Goal: Task Accomplishment & Management: Complete application form

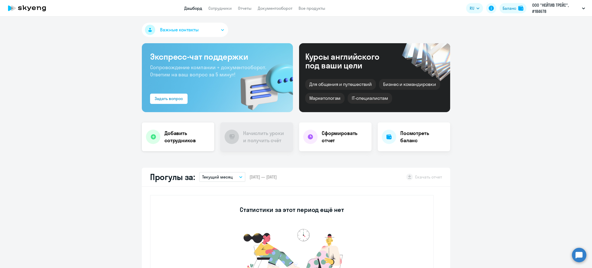
click at [172, 137] on h4 "Добавить сотрудников" at bounding box center [188, 137] width 46 height 14
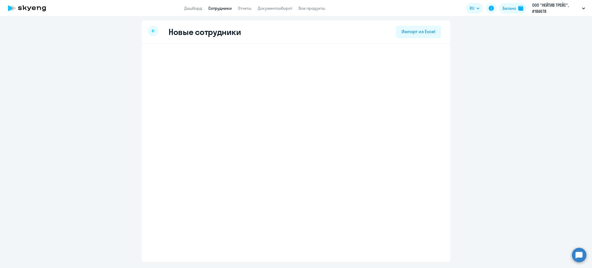
select select "english_adult_f2g_base"
select select "3"
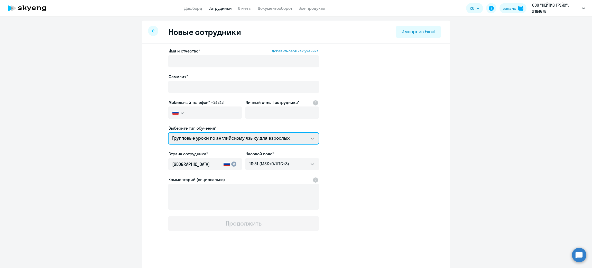
click at [240, 135] on select "Групповые уроки по английскому языку для взрослых" at bounding box center [243, 138] width 151 height 12
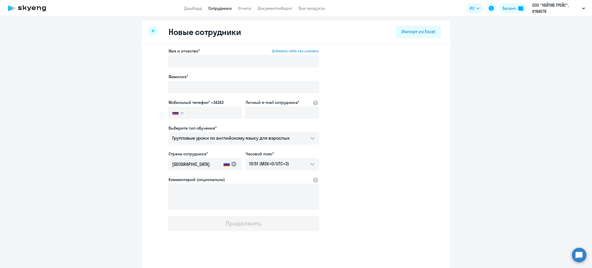
click at [193, 68] on div at bounding box center [243, 68] width 151 height 2
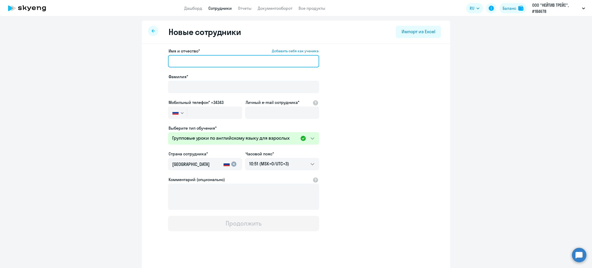
click at [204, 65] on input "Имя и отчество* Добавить себя как ученика" at bounding box center [243, 61] width 151 height 12
paste input "Дарья Вадимовна"
type input "Дарья Вадимовна"
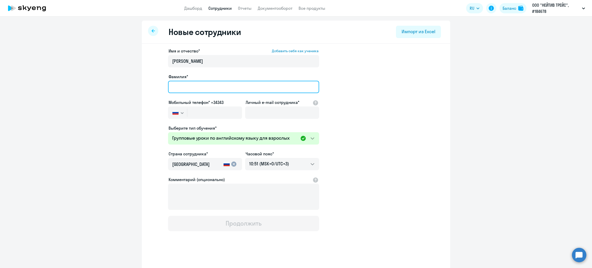
drag, startPoint x: 190, startPoint y: 84, endPoint x: 195, endPoint y: 99, distance: 16.3
click at [190, 84] on input "Фамилия*" at bounding box center [243, 87] width 151 height 12
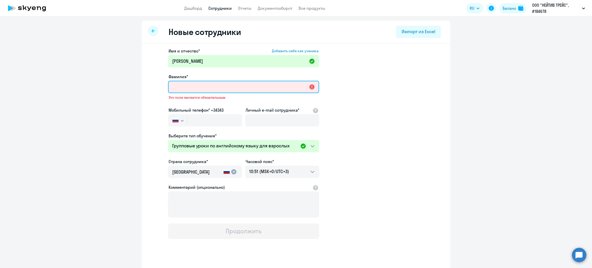
paste input "Руденко"
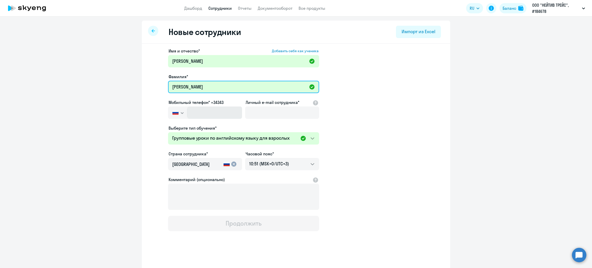
type input "Руденко"
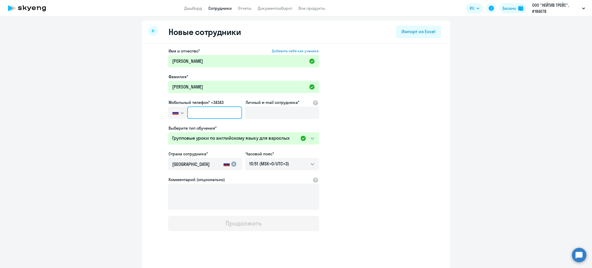
click at [200, 111] on input "text" at bounding box center [214, 112] width 55 height 12
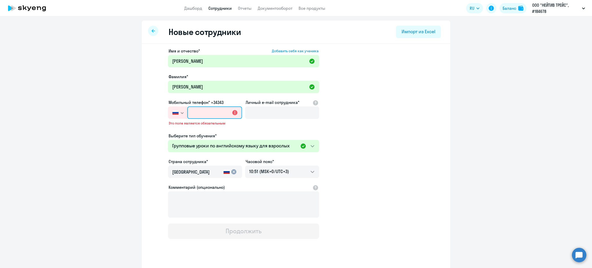
paste input "+7 985 815-66-29"
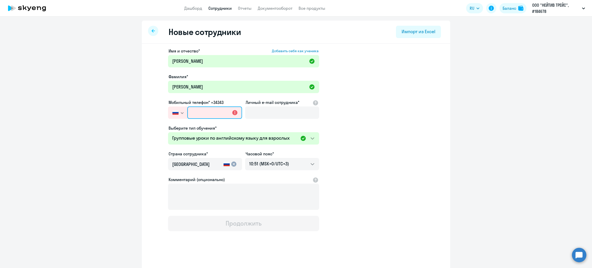
type input "+7 985 815-66-29"
click at [274, 114] on input "Личный e-mail сотрудника*" at bounding box center [282, 112] width 74 height 12
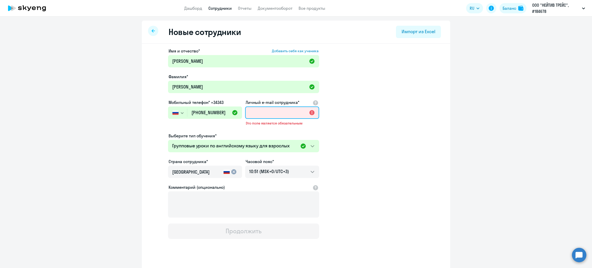
paste input "dr@nativetrace.ru"
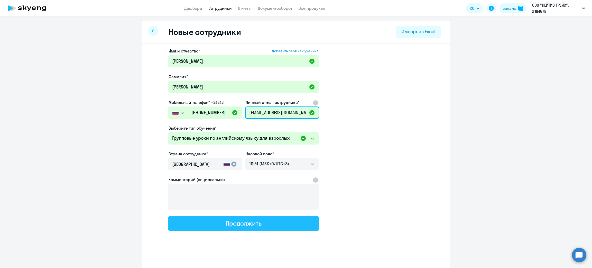
type input "dr@nativetrace.ru"
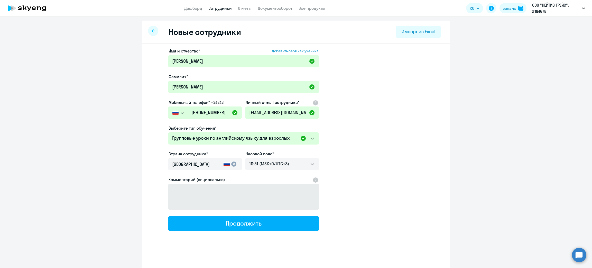
click at [236, 224] on div "Продолжить" at bounding box center [244, 223] width 36 height 8
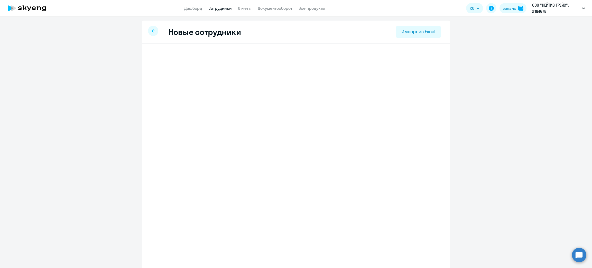
select select "english_adult_f2g_base"
select select "3"
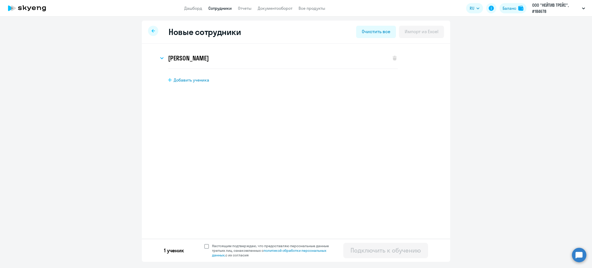
click at [206, 246] on span at bounding box center [206, 246] width 5 height 5
click at [204, 244] on input "Настоящим подтверждаю, что предоставляю персональные данные третьих лиц, ознако…" at bounding box center [204, 243] width 0 height 0
checkbox input "true"
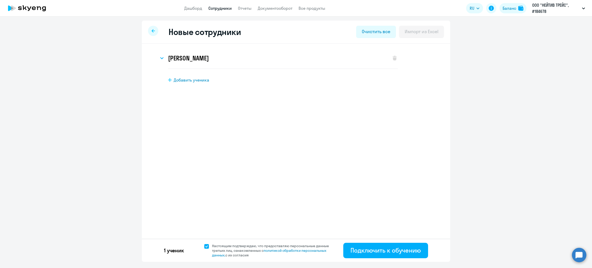
click at [201, 82] on span "Добавить ученика" at bounding box center [191, 80] width 35 height 6
select select "english_adult_f2g_base"
select select "3"
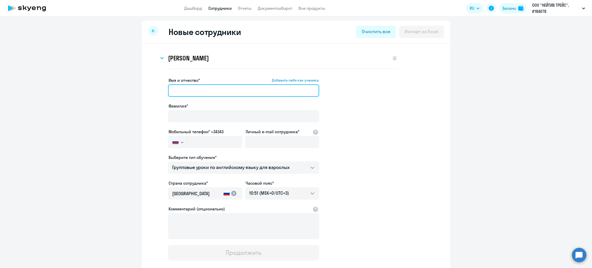
click at [196, 88] on input "Имя и отчество* Добавить себя как ученика" at bounding box center [243, 90] width 151 height 12
paste input "Дарья Игоревна"
type input "Дарья Игоревна"
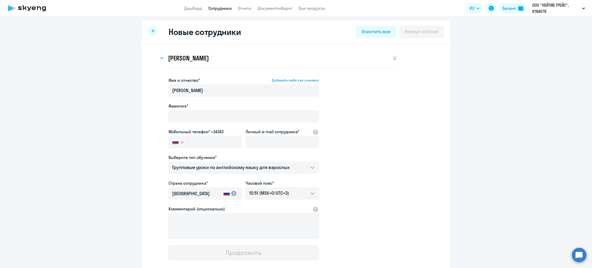
click at [183, 107] on label "Фамилия*" at bounding box center [179, 106] width 20 height 6
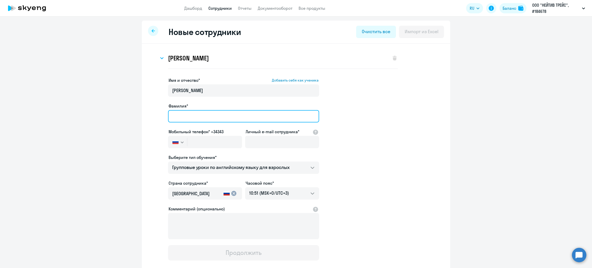
click at [183, 110] on input "Фамилия*" at bounding box center [243, 116] width 151 height 12
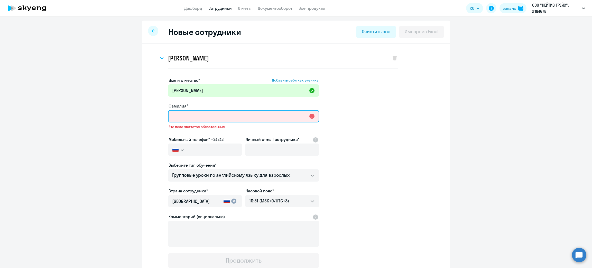
paste input "Гуслякова"
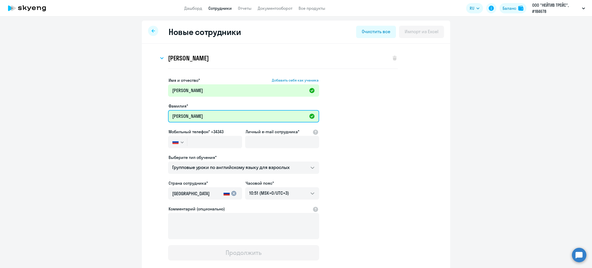
type input "Гуслякова"
click at [203, 134] on label "Мобильный телефон* +34343" at bounding box center [196, 132] width 55 height 6
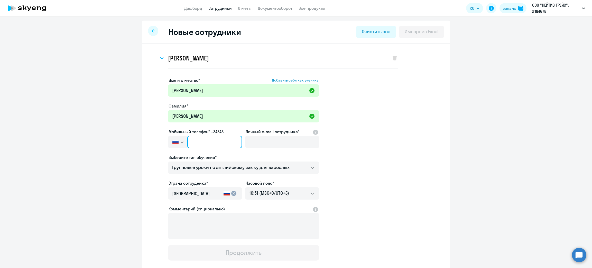
click at [203, 142] on input "text" at bounding box center [214, 142] width 55 height 12
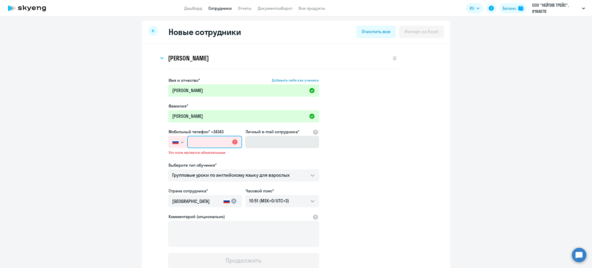
paste input "+7 968 945-14-75"
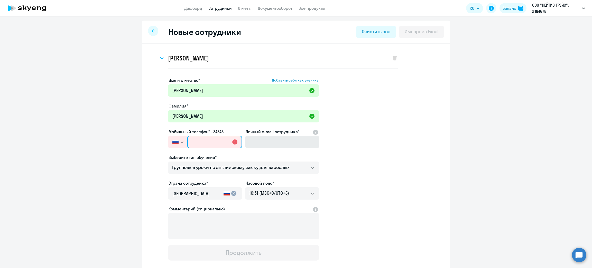
type input "+7 968 945-14-75"
drag, startPoint x: 292, startPoint y: 143, endPoint x: 289, endPoint y: 143, distance: 2.8
click at [292, 143] on input "Личный e-mail сотрудника*" at bounding box center [282, 142] width 74 height 12
paste input "gd@nativetrace.ru"
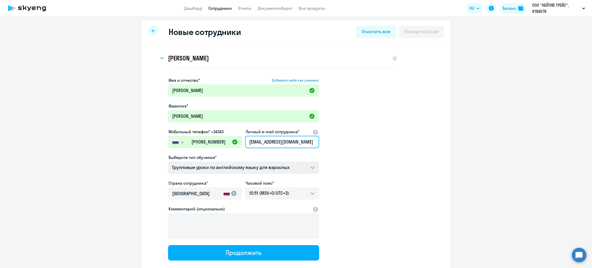
type input "gd@nativetrace.ru"
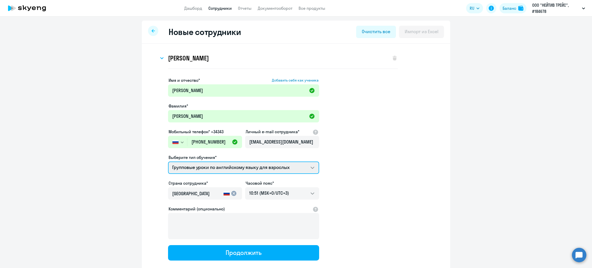
click at [213, 167] on select "Групповые уроки по английскому языку для взрослых" at bounding box center [243, 167] width 151 height 12
click at [168, 161] on select "Групповые уроки по английскому языку для взрослых" at bounding box center [243, 167] width 151 height 12
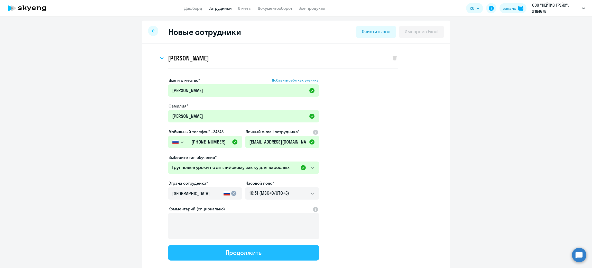
click at [237, 250] on div "Продолжить" at bounding box center [244, 252] width 36 height 8
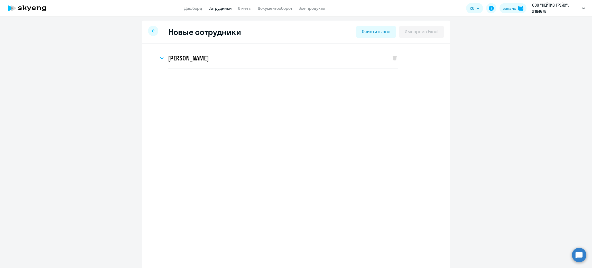
select select "english_adult_f2g_base"
select select "3"
select select "english_adult_f2g_base"
select select "3"
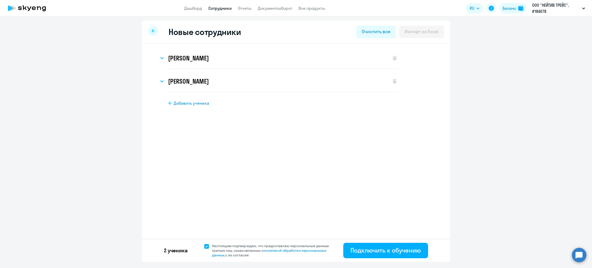
click at [181, 103] on span "Добавить ученика" at bounding box center [191, 103] width 35 height 6
select select "english_adult_f2g_base"
select select "3"
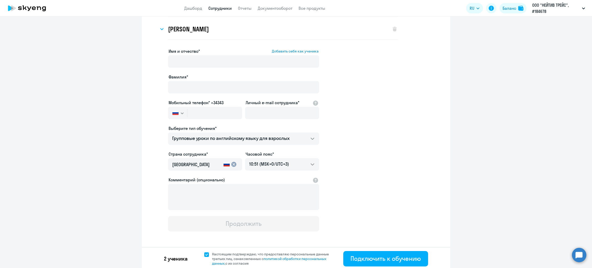
scroll to position [53, 0]
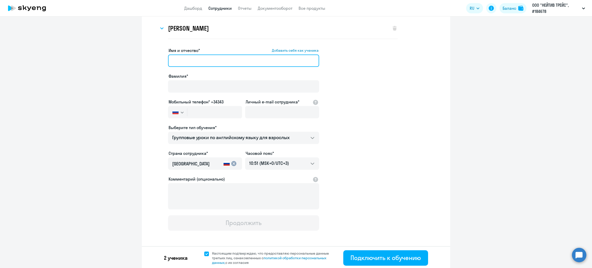
click at [195, 59] on input "Имя и отчество* Добавить себя как ученика" at bounding box center [243, 61] width 151 height 12
paste input "Валерия Викторовна"
type input "Валерия Викторовна"
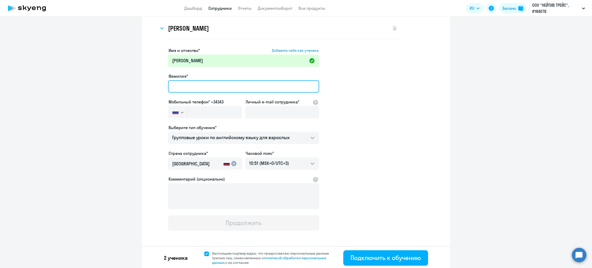
drag, startPoint x: 189, startPoint y: 85, endPoint x: 267, endPoint y: 235, distance: 169.3
click at [189, 85] on input "Фамилия*" at bounding box center [243, 86] width 151 height 12
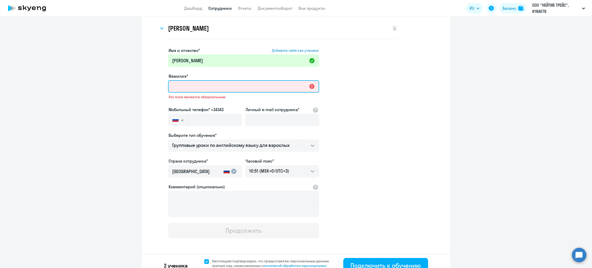
paste input "Лысенко"
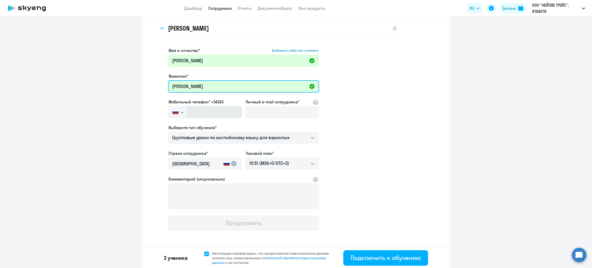
type input "Лысенко"
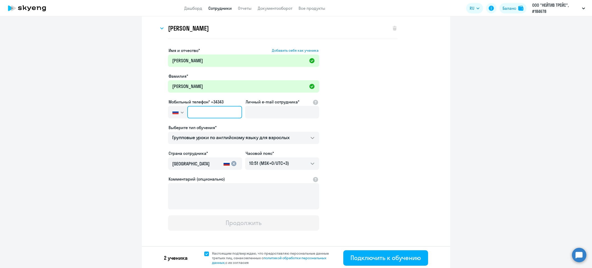
click at [199, 111] on input "text" at bounding box center [214, 112] width 55 height 12
paste input "+7 989 768-68-46"
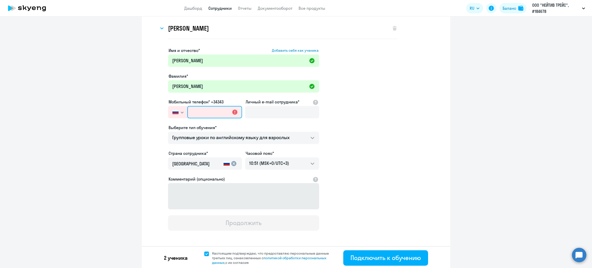
type input "+7 989 768-68-46"
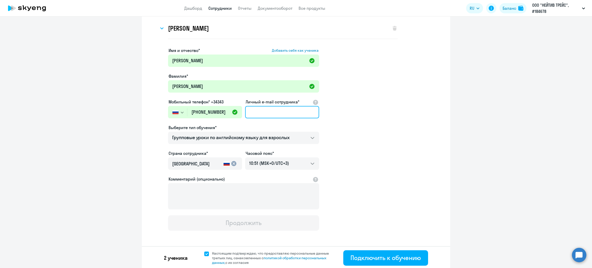
click at [267, 112] on input "Личный e-mail сотрудника*" at bounding box center [282, 112] width 74 height 12
paste input "vl@nativetrace.ru"
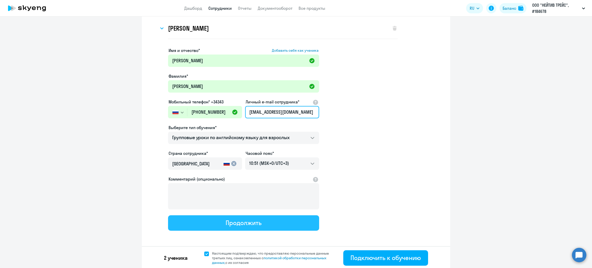
type input "vl@nativetrace.ru"
click at [241, 220] on div "Продолжить" at bounding box center [244, 223] width 36 height 8
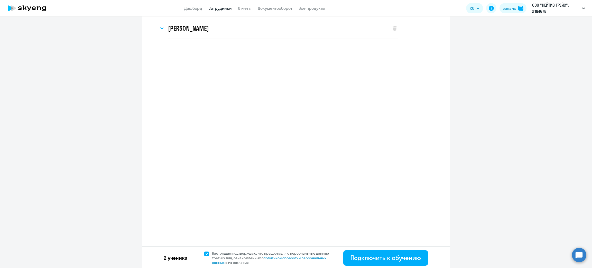
select select "english_adult_f2g_base"
select select "3"
select select "english_adult_f2g_base"
select select "3"
select select "english_adult_f2g_base"
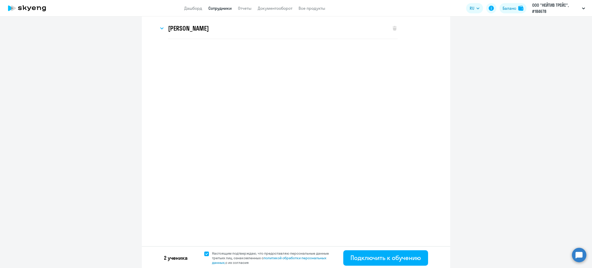
select select "3"
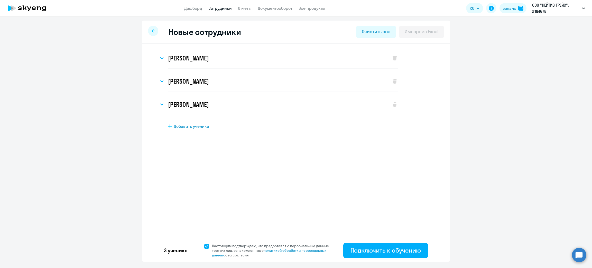
scroll to position [0, 0]
click at [357, 251] on div "Подключить к обучению" at bounding box center [386, 250] width 70 height 8
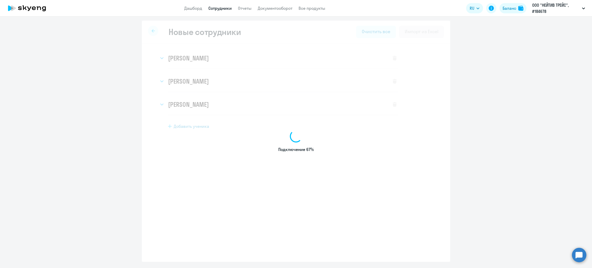
select select "english_adult_f2g_base"
select select "3"
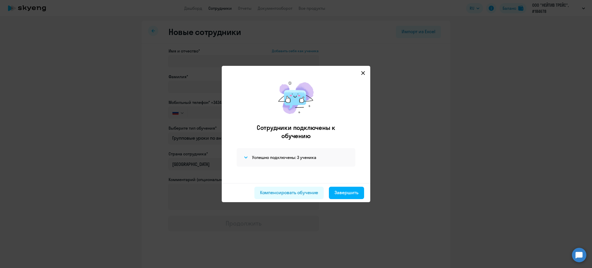
drag, startPoint x: 365, startPoint y: 72, endPoint x: 336, endPoint y: 63, distance: 29.9
click at [365, 72] on icon at bounding box center [364, 73] width 4 height 4
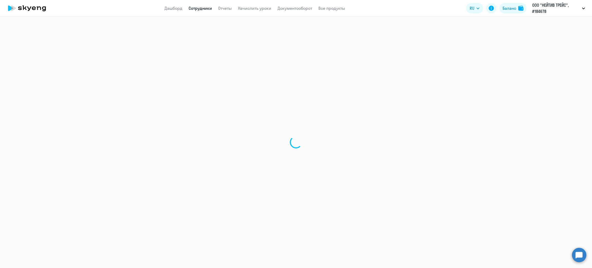
select select "30"
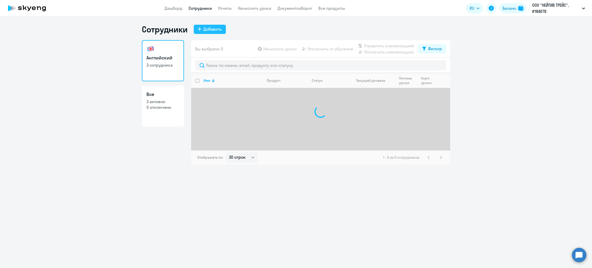
click at [202, 27] on button "Добавить" at bounding box center [210, 29] width 32 height 9
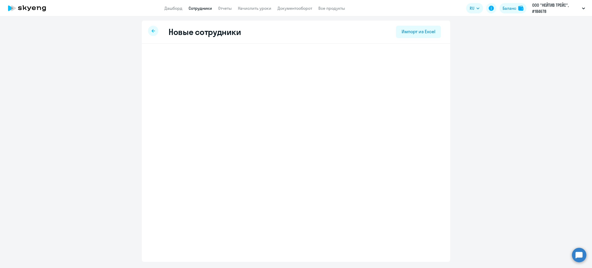
select select "english_adult_f2g_base"
select select "3"
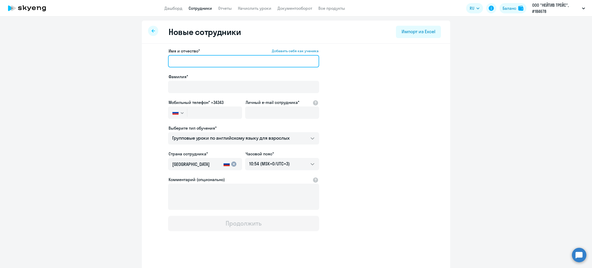
drag, startPoint x: 206, startPoint y: 65, endPoint x: 209, endPoint y: 66, distance: 2.7
click at [206, 64] on input "Имя и отчество* Добавить себя как ученика" at bounding box center [243, 61] width 151 height 12
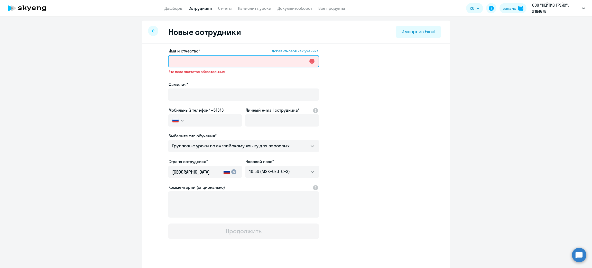
paste input "Виктория Вячеславовна"
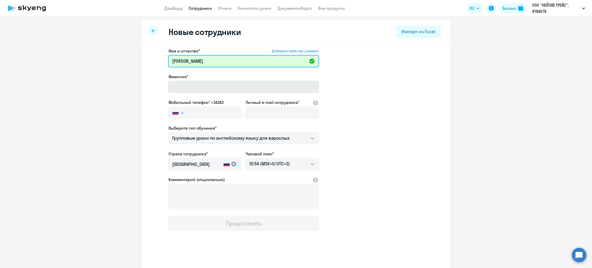
type input "Виктория Вячеславовна"
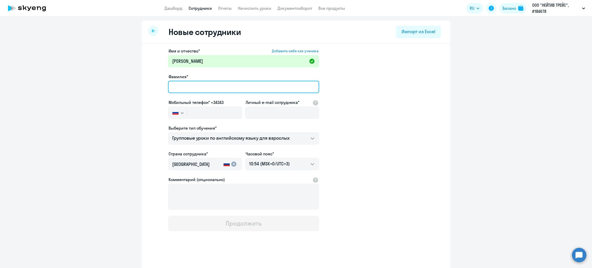
click at [209, 90] on input "Фамилия*" at bounding box center [243, 87] width 151 height 12
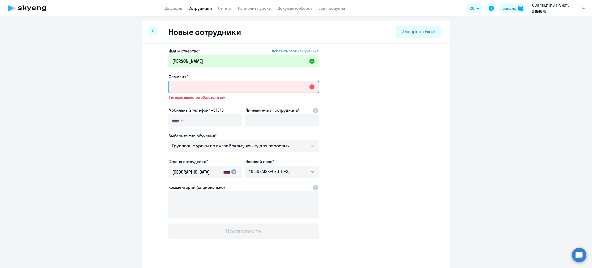
paste input "Румянцева"
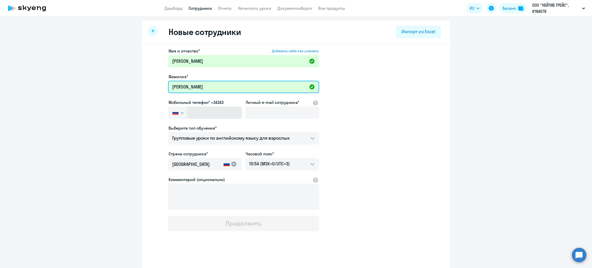
type input "Румянцева"
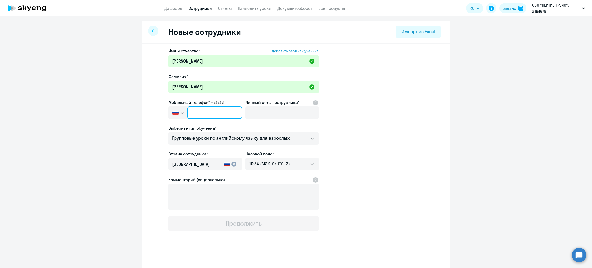
click at [202, 115] on input "text" at bounding box center [214, 112] width 55 height 12
paste input "+7 927 727-46-66"
type input "+7 927 727-46-66"
click at [274, 112] on input "Личный e-mail сотрудника*" at bounding box center [282, 112] width 74 height 12
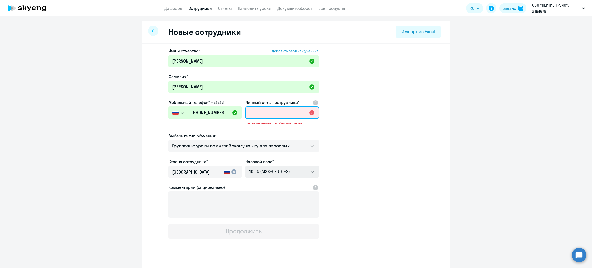
paste input "vr@nativetrace.ru"
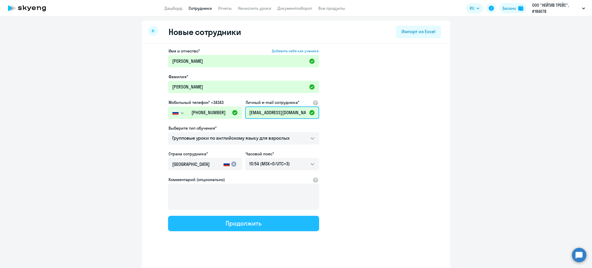
type input "vr@nativetrace.ru"
click at [220, 219] on button "Продолжить" at bounding box center [243, 223] width 151 height 15
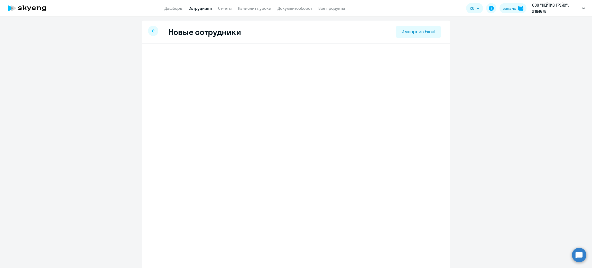
select select "english_adult_f2g_base"
select select "3"
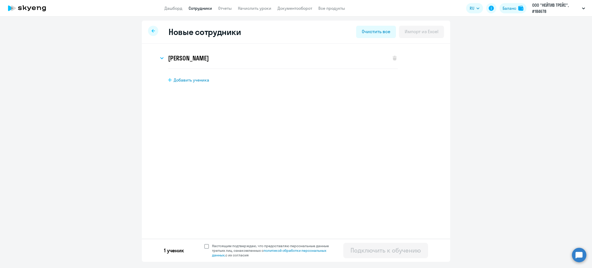
click at [209, 247] on span "Настоящим подтверждаю, что предоставляю персональные данные третьих лиц, ознако…" at bounding box center [272, 251] width 126 height 14
click at [204, 244] on input "Настоящим подтверждаю, что предоставляю персональные данные третьих лиц, ознако…" at bounding box center [204, 243] width 0 height 0
checkbox input "true"
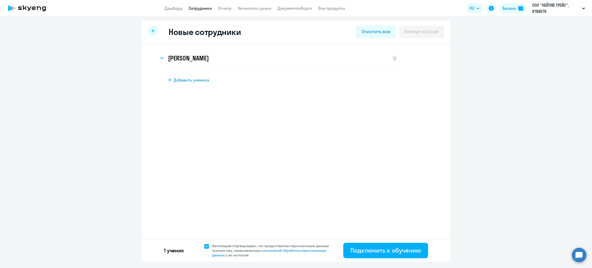
click at [186, 80] on span "Добавить ученика" at bounding box center [191, 80] width 35 height 6
select select "english_adult_f2g_base"
select select "3"
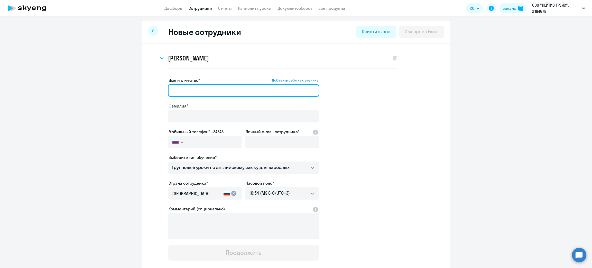
click at [184, 92] on input "Имя и отчество* Добавить себя как ученика" at bounding box center [243, 90] width 151 height 12
paste input "Анна Алексеевна"
type input "Анна Алексеевна"
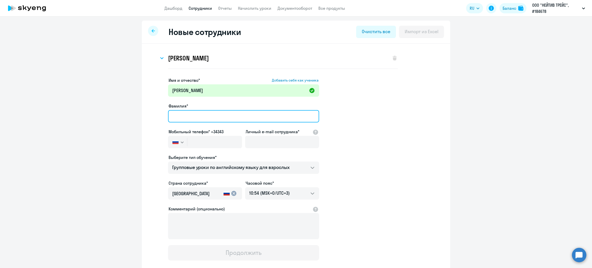
click at [184, 112] on input "Фамилия*" at bounding box center [243, 116] width 151 height 12
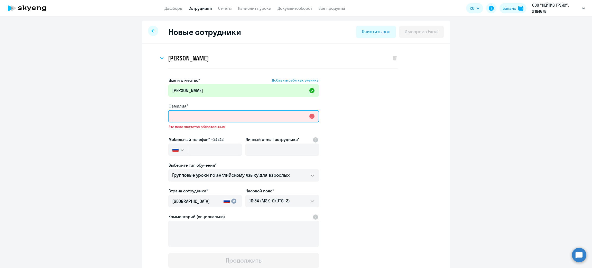
paste input "Хасанова"
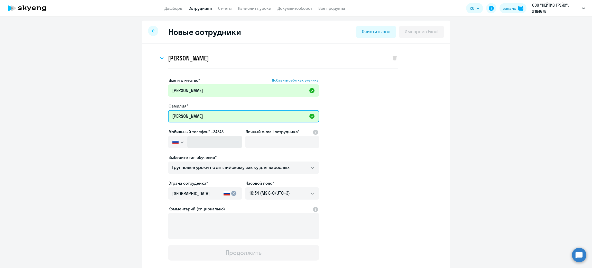
type input "Хасанова"
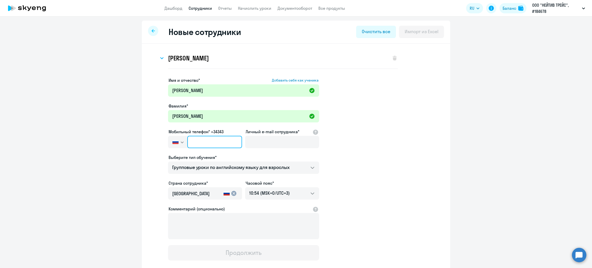
click at [213, 146] on input "text" at bounding box center [214, 142] width 55 height 12
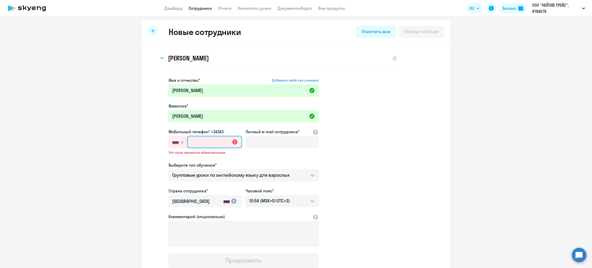
paste input "+7 986 779-76-16"
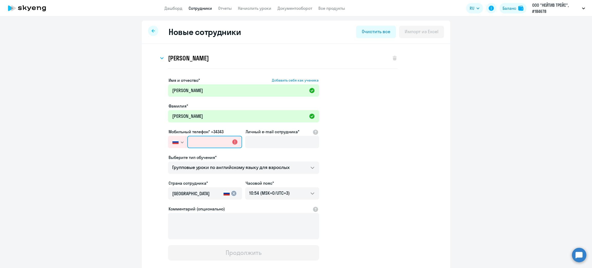
type input "+7 986 779-76-16"
drag, startPoint x: 261, startPoint y: 140, endPoint x: 269, endPoint y: 186, distance: 46.7
click at [260, 140] on input "Личный e-mail сотрудника*" at bounding box center [282, 142] width 74 height 12
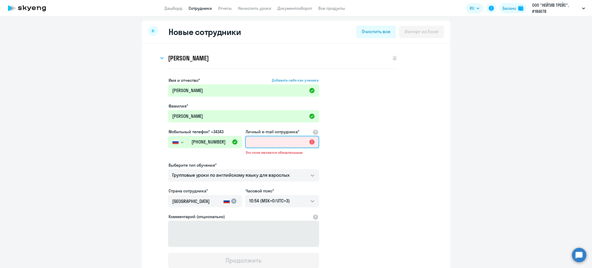
paste input "ah@nativetrace.ru"
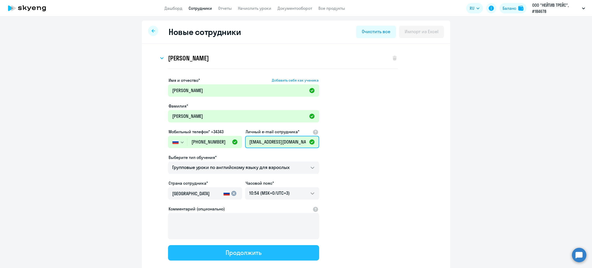
type input "ah@nativetrace.ru"
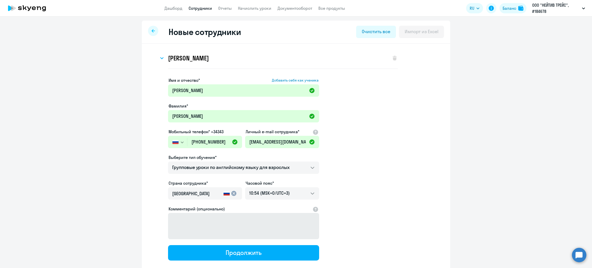
click at [246, 250] on div "Продолжить" at bounding box center [244, 252] width 36 height 8
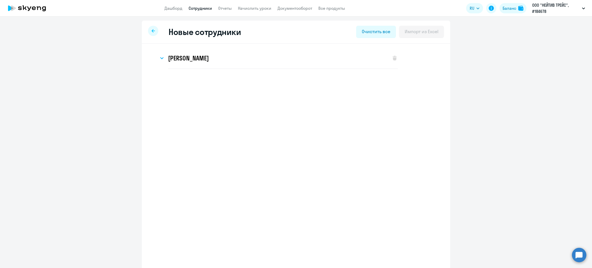
select select "english_adult_f2g_base"
select select "3"
select select "english_adult_f2g_base"
select select "3"
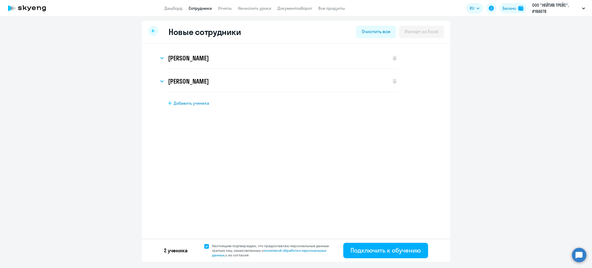
click at [190, 106] on div "Анна Алексеевна Хасанова Имя и отчество* Добавить себя как ученика Анна Алексее…" at bounding box center [296, 91] width 309 height 95
click at [195, 101] on span "Добавить ученика" at bounding box center [191, 103] width 35 height 6
select select "english_adult_f2g_base"
select select "3"
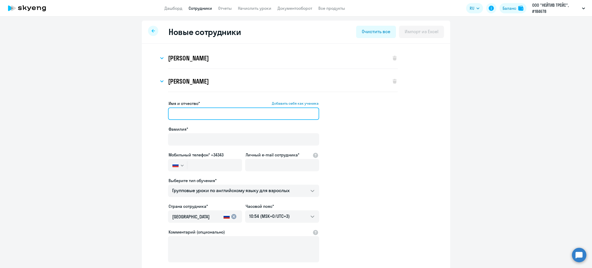
drag, startPoint x: 195, startPoint y: 116, endPoint x: 201, endPoint y: 123, distance: 9.0
click at [195, 116] on input "Имя и отчество* Добавить себя как ученика" at bounding box center [243, 113] width 151 height 12
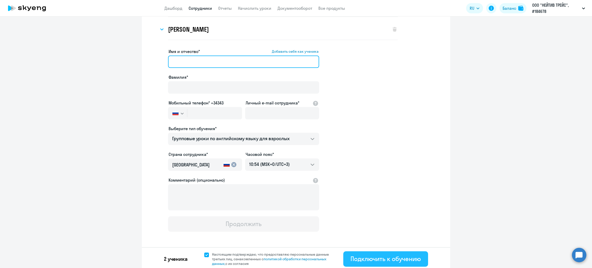
scroll to position [53, 0]
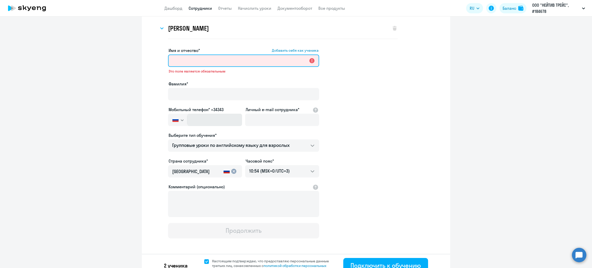
paste input "Владимир Романович"
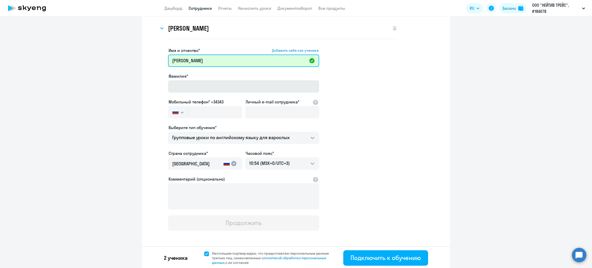
type input "Владимир Романович"
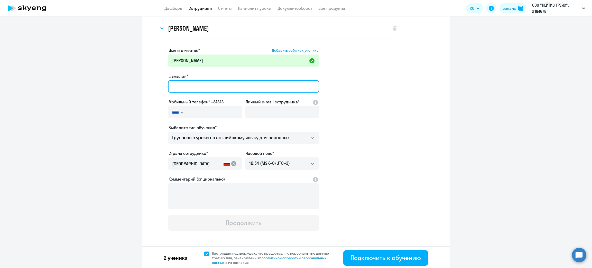
click at [195, 89] on input "Фамилия*" at bounding box center [243, 86] width 151 height 12
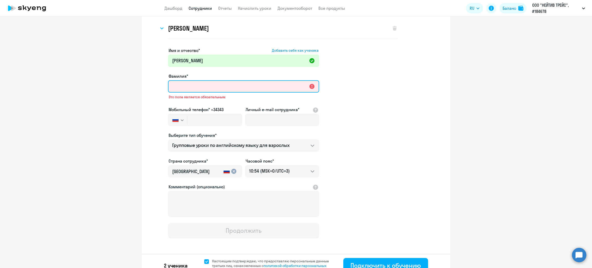
paste input "Чиндин"
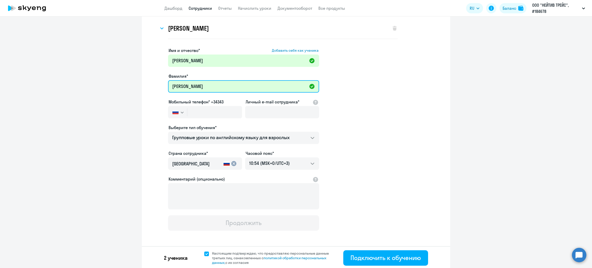
type input "Чиндин"
click at [201, 105] on div "Мобильный телефон* +34343 Россия +7 Казахстан +7 Украина +380 Беларусь (Белорус…" at bounding box center [205, 110] width 74 height 22
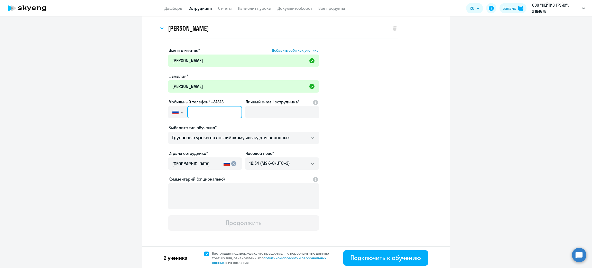
click at [200, 111] on input "text" at bounding box center [214, 112] width 55 height 12
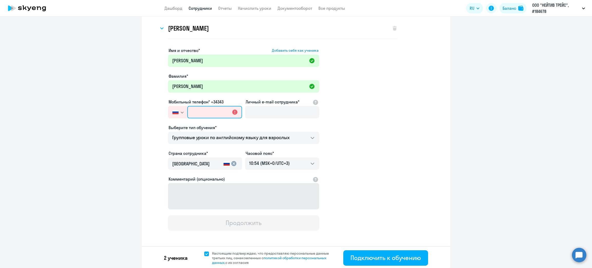
paste input "+7 917 954-93-07"
type input "+7 917 954-93-07"
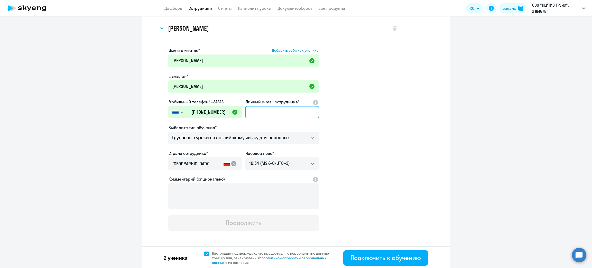
click at [260, 115] on input "Личный e-mail сотрудника*" at bounding box center [282, 112] width 74 height 12
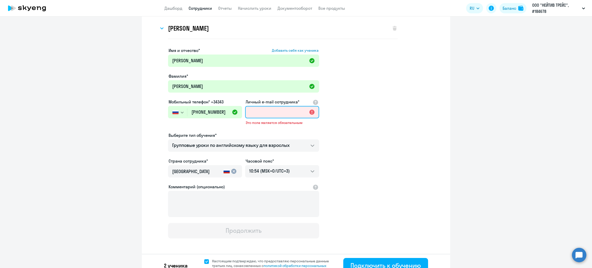
paste input "cv@nativetrace.ru"
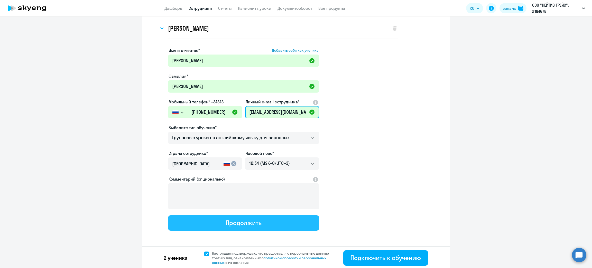
type input "cv@nativetrace.ru"
click at [252, 219] on div "Продолжить" at bounding box center [244, 223] width 36 height 8
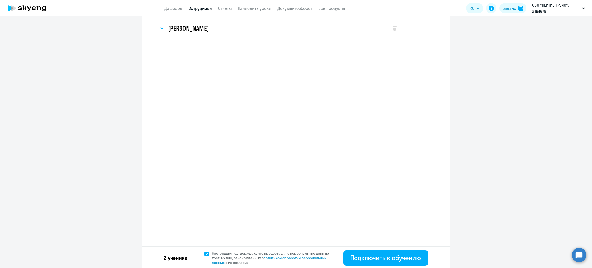
select select "english_adult_f2g_base"
select select "3"
select select "english_adult_f2g_base"
select select "3"
select select "english_adult_f2g_base"
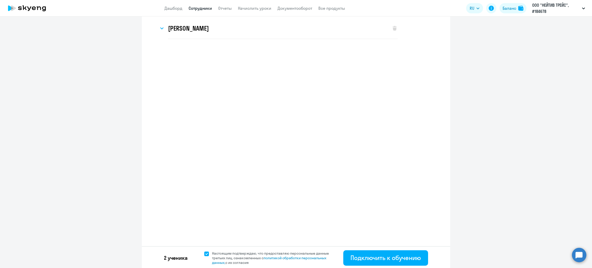
select select "3"
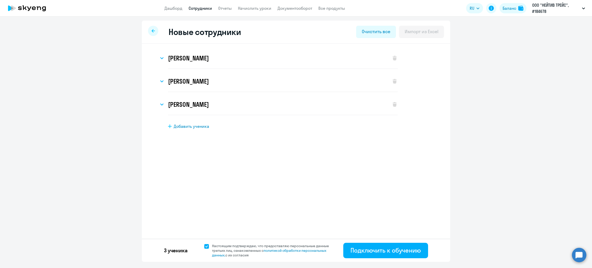
scroll to position [0, 0]
click at [370, 247] on div "Подключить к обучению" at bounding box center [386, 250] width 70 height 8
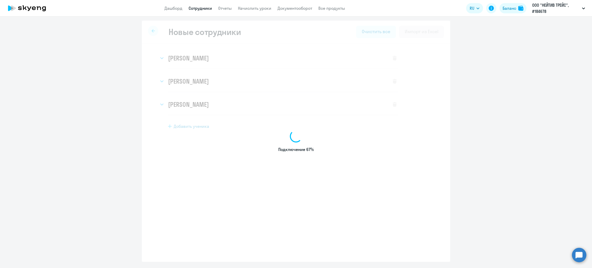
select select "english_adult_f2g_base"
select select "3"
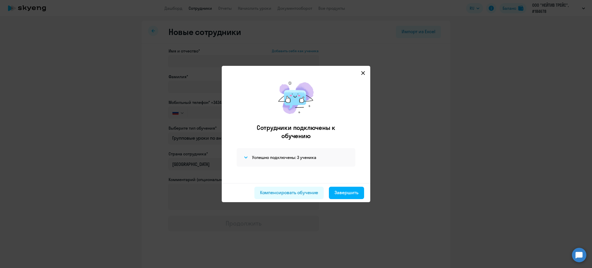
click at [361, 72] on svg-icon at bounding box center [363, 73] width 6 height 6
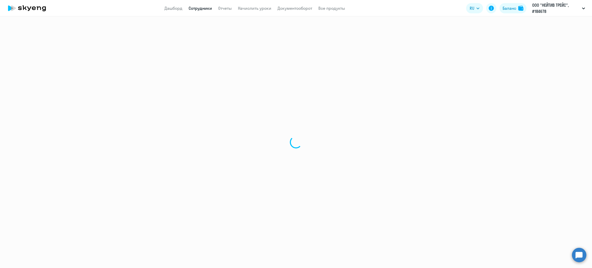
click at [170, 9] on link "Дашборд" at bounding box center [174, 8] width 18 height 5
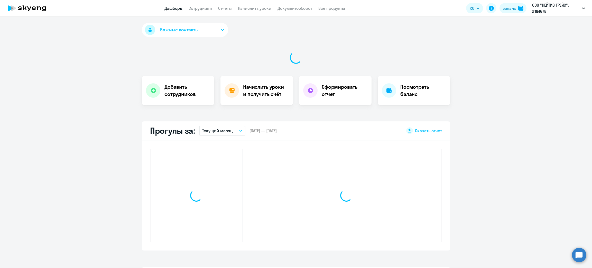
select select "30"
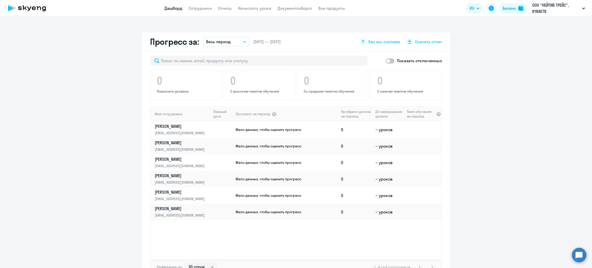
scroll to position [347, 0]
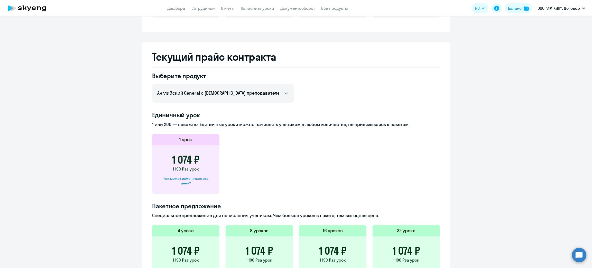
scroll to position [123, 0]
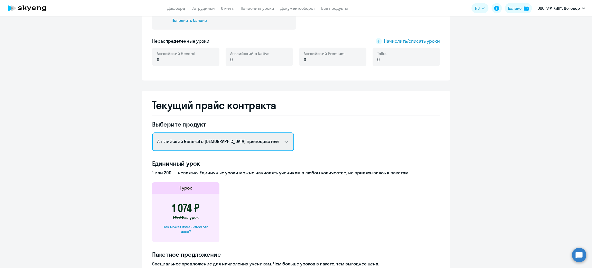
click at [223, 140] on select "Английский General с [DEMOGRAPHIC_DATA] преподавателем Английский General с [DE…" at bounding box center [223, 141] width 142 height 19
click at [152, 132] on select "Английский General с [DEMOGRAPHIC_DATA] преподавателем Английский General с [DE…" at bounding box center [223, 141] width 142 height 19
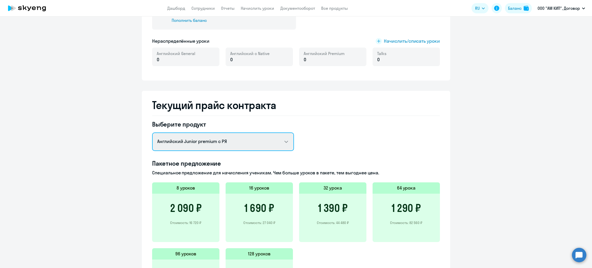
click at [200, 138] on select "Английский General с [DEMOGRAPHIC_DATA] преподавателем Английский General с [DE…" at bounding box center [223, 141] width 142 height 19
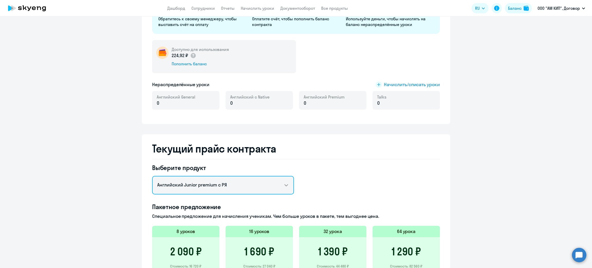
scroll to position [46, 0]
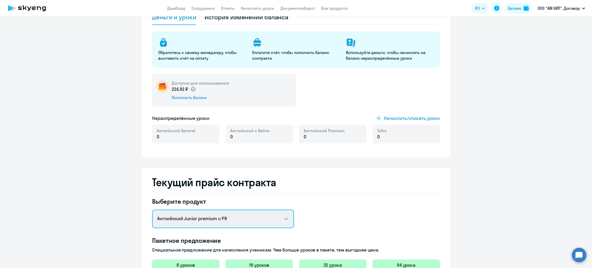
click at [232, 223] on select "Английский General с [DEMOGRAPHIC_DATA] преподавателем Английский General с [DE…" at bounding box center [223, 219] width 142 height 19
select select "english_adult_not_native_speaker_premium"
click at [152, 210] on select "Английский General с [DEMOGRAPHIC_DATA] преподавателем Английский General с [DE…" at bounding box center [223, 219] width 142 height 19
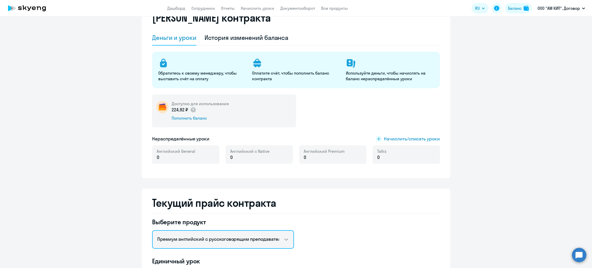
scroll to position [0, 0]
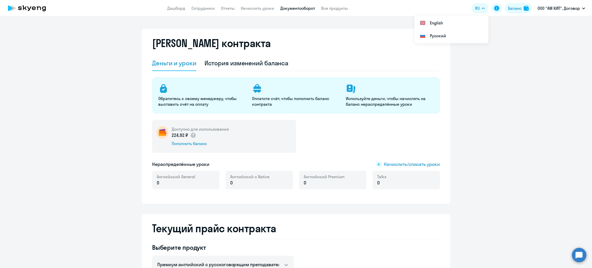
click at [308, 10] on link "Документооборот" at bounding box center [298, 8] width 35 height 5
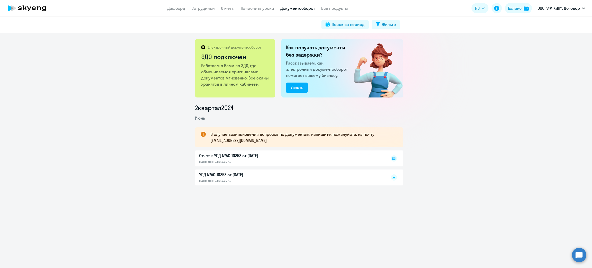
click at [182, 11] on app-header "Дашборд Сотрудники Отчеты Начислить уроки Документооборот Все продукты Дашборд …" at bounding box center [296, 8] width 592 height 16
click at [168, 6] on link "Дашборд" at bounding box center [176, 8] width 18 height 5
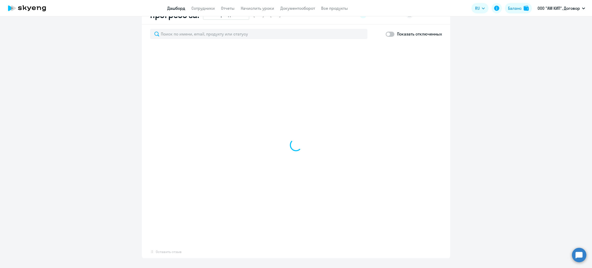
select select "30"
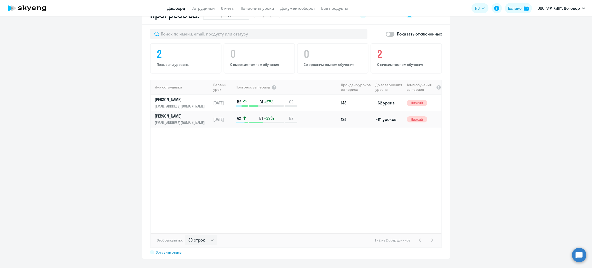
scroll to position [307, 0]
click at [517, 9] on div "Баланс" at bounding box center [515, 8] width 14 height 6
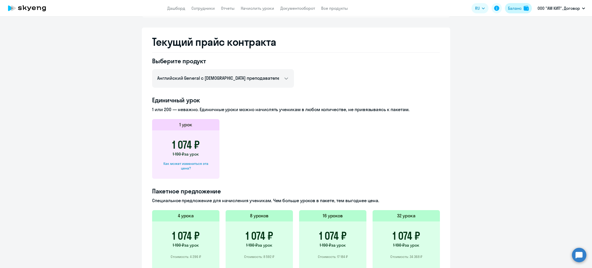
scroll to position [194, 0]
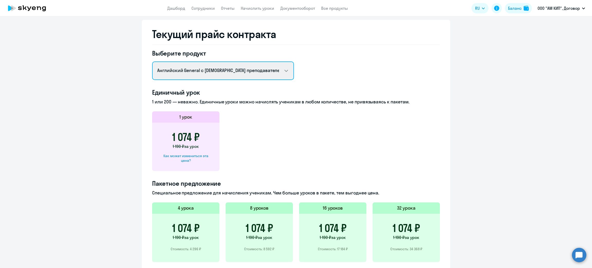
click at [225, 69] on select "Английский General с [DEMOGRAPHIC_DATA] преподавателем Английский General с [DE…" at bounding box center [223, 70] width 142 height 19
select select "english_adult_not_native_speaker_premium"
click at [152, 61] on select "Английский General с [DEMOGRAPHIC_DATA] преподавателем Английский General с [DE…" at bounding box center [223, 70] width 142 height 19
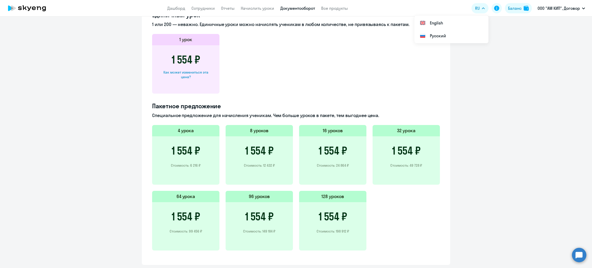
click at [291, 7] on link "Документооборот" at bounding box center [298, 8] width 35 height 5
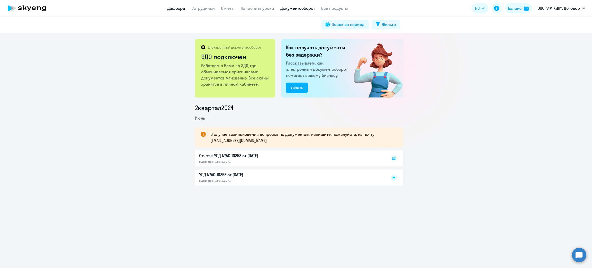
click at [178, 9] on link "Дашборд" at bounding box center [176, 8] width 18 height 5
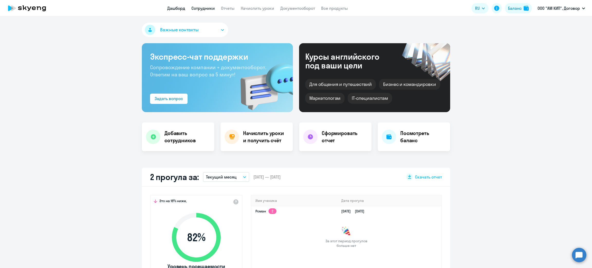
select select "30"
drag, startPoint x: 537, startPoint y: 24, endPoint x: 565, endPoint y: 26, distance: 28.6
click at [565, 26] on li "ООО "АМ КИП", Договор" at bounding box center [561, 23] width 53 height 13
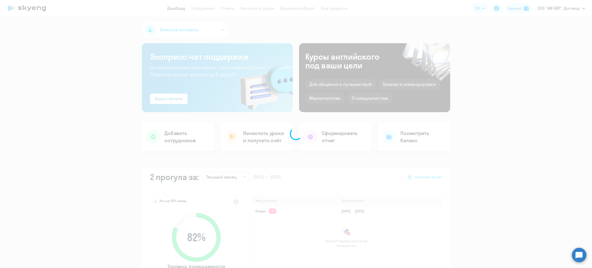
copy span "ООО "АМ КИП""
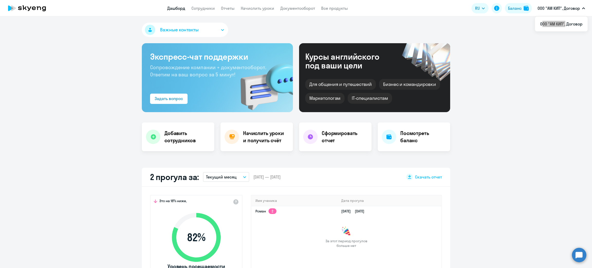
select select "30"
click at [517, 6] on div "Баланс" at bounding box center [515, 8] width 14 height 6
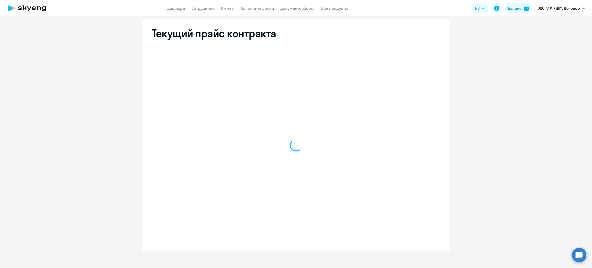
select select "english_adult_not_native_speaker"
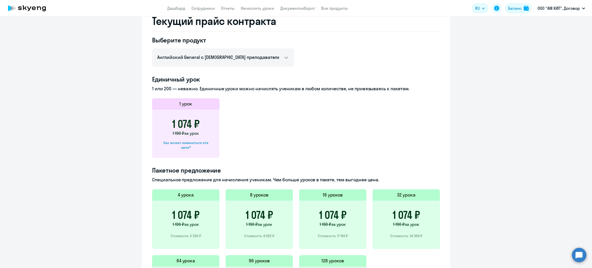
scroll to position [169, 0]
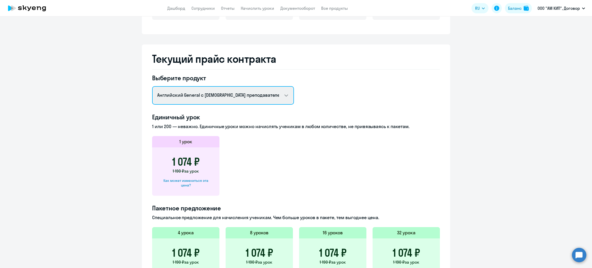
click at [206, 96] on select "Английский General с [DEMOGRAPHIC_DATA] преподавателем Английский General с [DE…" at bounding box center [223, 95] width 142 height 19
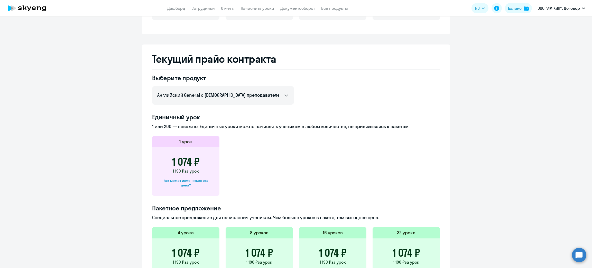
click at [517, 14] on app-header-actions "RU English Русский Баланс ООО "АМ КИП", Договор ООО "АМ КИП", Договор" at bounding box center [530, 8] width 116 height 12
click at [517, 11] on button "Баланс" at bounding box center [518, 8] width 27 height 10
click at [528, 11] on button "Баланс" at bounding box center [518, 8] width 27 height 10
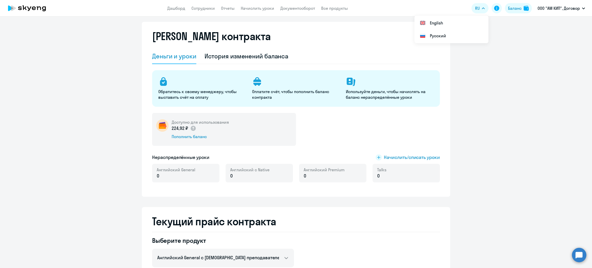
scroll to position [0, 0]
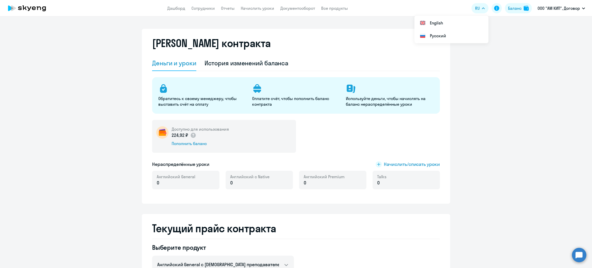
click at [243, 55] on div "[PERSON_NAME] контракта" at bounding box center [296, 46] width 288 height 19
click at [244, 60] on div "История изменений баланса" at bounding box center [247, 63] width 84 height 8
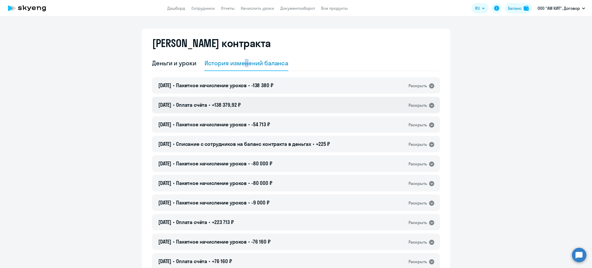
click at [257, 104] on div "[DATE] • Оплата счёта • +138 379,92 ₽ Раскрыть" at bounding box center [296, 105] width 288 height 16
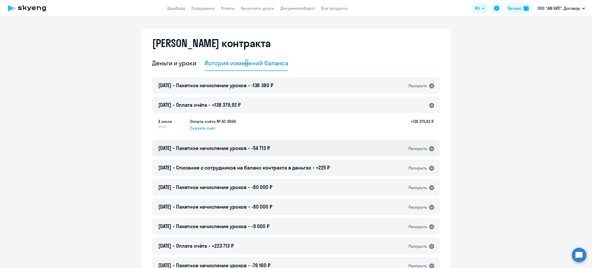
click at [228, 150] on span "Пакетное начисление уроков" at bounding box center [211, 148] width 71 height 6
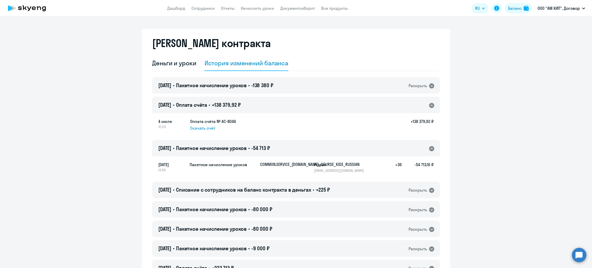
click at [307, 136] on div "[DATE] 12:03 Оплата счёта № AC-8046 Скачать счёт +138 379,92 ₽" at bounding box center [296, 125] width 288 height 24
click at [258, 125] on div "[DATE] 12:03 Оплата счёта № AC-8046 Скачать счёт +138 379,92 ₽" at bounding box center [296, 124] width 276 height 13
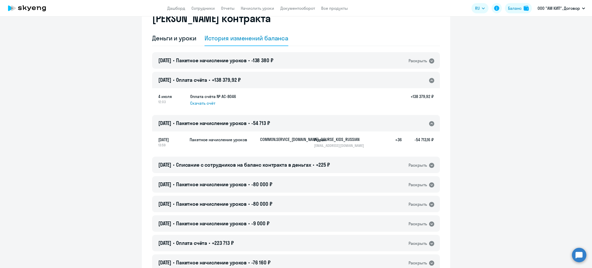
scroll to position [39, 0]
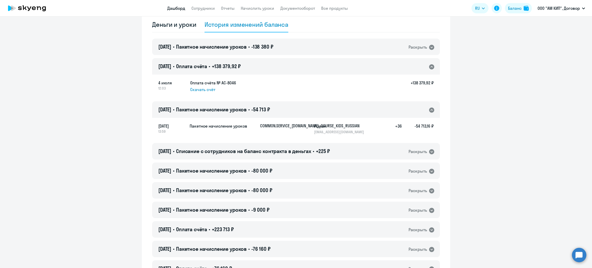
click at [180, 7] on link "Дашборд" at bounding box center [176, 8] width 18 height 5
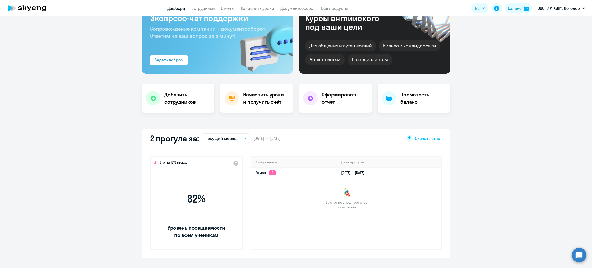
select select "30"
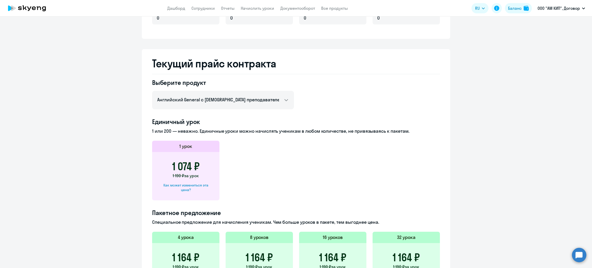
scroll to position [131, 0]
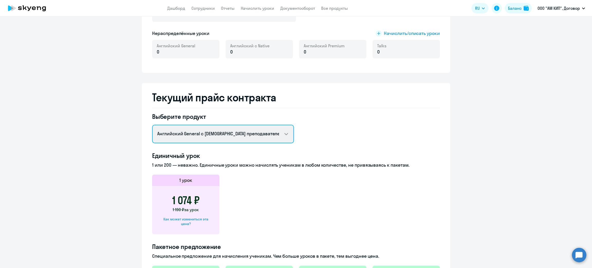
click at [227, 135] on select "Английский General с [DEMOGRAPHIC_DATA] преподавателем Английский General с [DE…" at bounding box center [223, 134] width 142 height 19
select select "english_adult_not_native_speaker_premium"
click at [152, 125] on select "Английский General с [DEMOGRAPHIC_DATA] преподавателем Английский General с [DE…" at bounding box center [223, 134] width 142 height 19
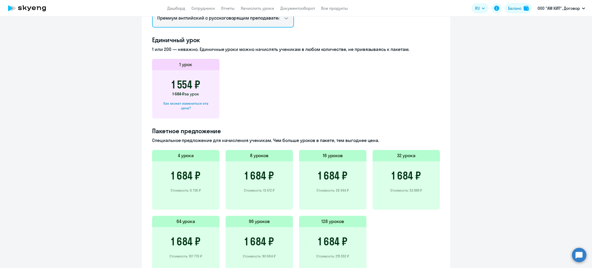
scroll to position [285, 0]
